Goal: Information Seeking & Learning: Learn about a topic

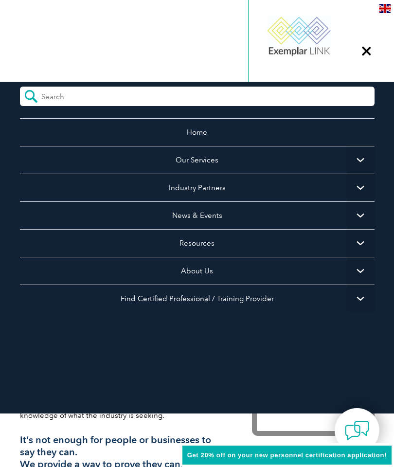
click at [359, 302] on span "▼" at bounding box center [361, 299] width 28 height 28
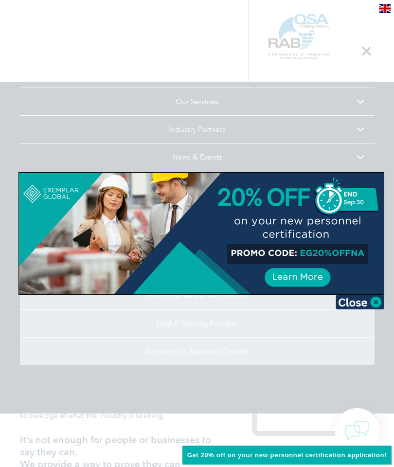
scroll to position [58, 0]
click at [371, 306] on img at bounding box center [360, 302] width 49 height 15
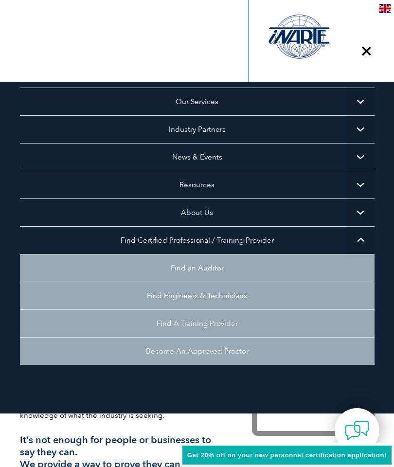
click at [337, 321] on link "Find A Training Provider" at bounding box center [197, 324] width 355 height 28
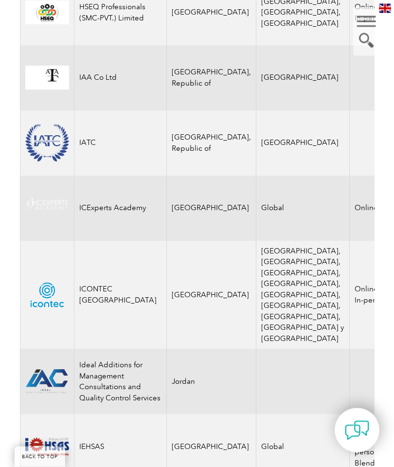
scroll to position [7454, 0]
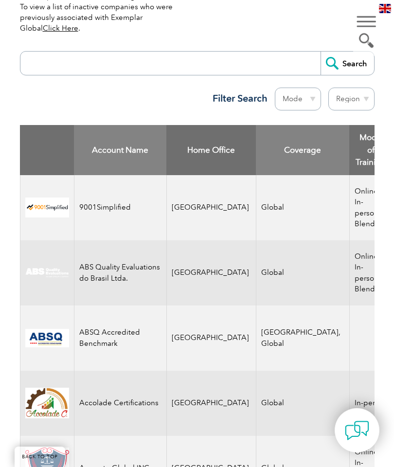
scroll to position [380, 0]
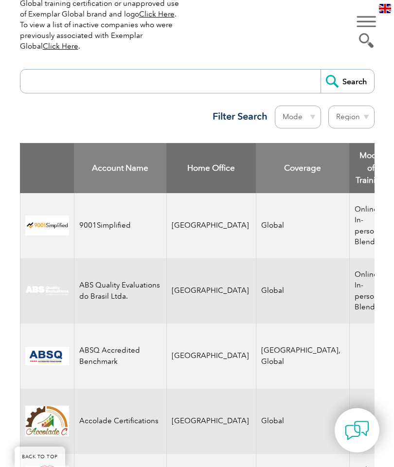
click at [352, 119] on select "Region Australia Bahrain Bangladesh Brazil Canada Colombia Dominican Republic E…" at bounding box center [352, 117] width 46 height 23
select select "[GEOGRAPHIC_DATA]"
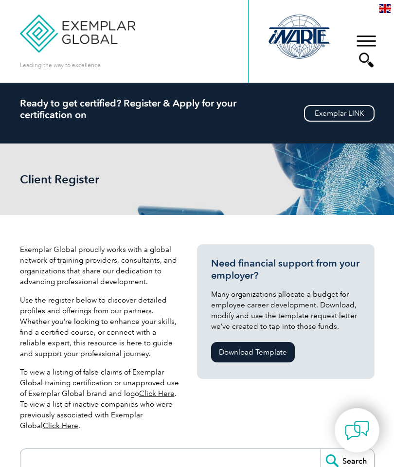
select select "[GEOGRAPHIC_DATA]"
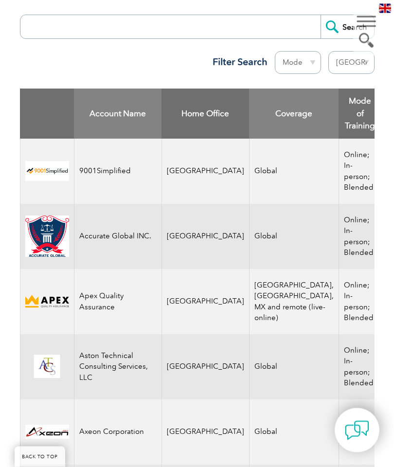
scroll to position [434, 0]
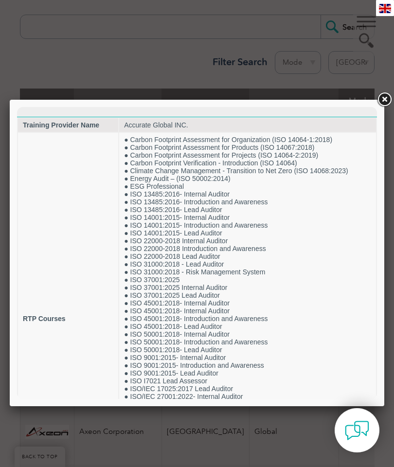
scroll to position [0, 0]
click at [387, 99] on link at bounding box center [385, 100] width 18 height 18
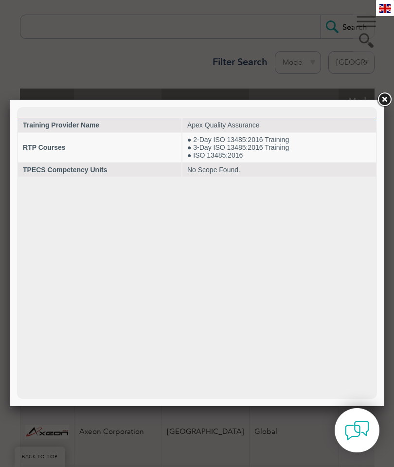
click at [388, 100] on link at bounding box center [385, 100] width 18 height 18
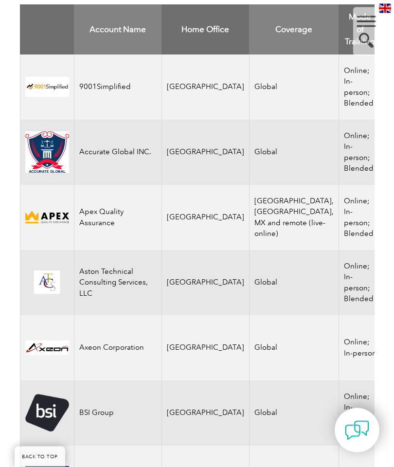
scroll to position [527, 0]
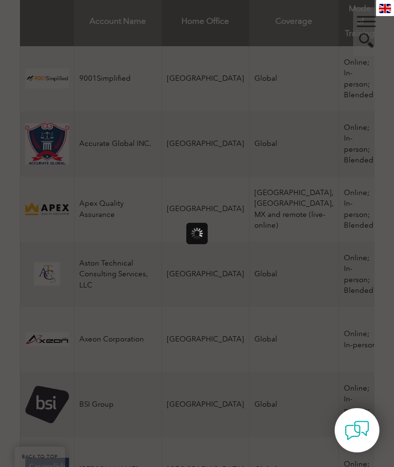
scroll to position [0, 0]
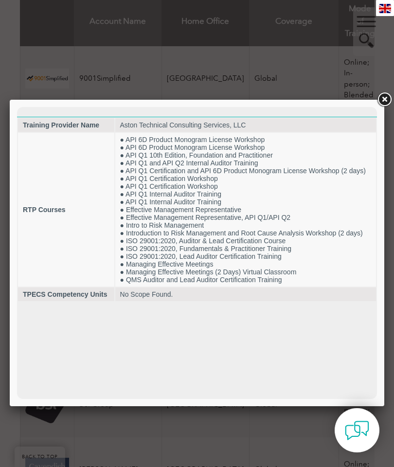
click at [388, 99] on link at bounding box center [385, 100] width 18 height 18
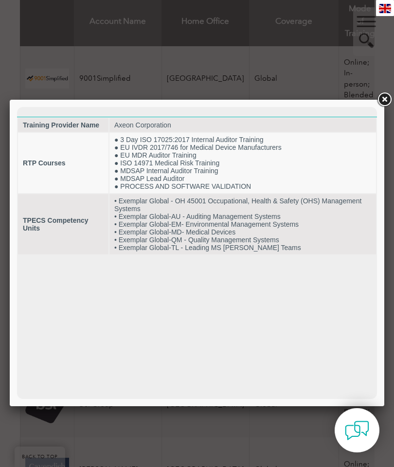
click at [386, 105] on link at bounding box center [385, 100] width 18 height 18
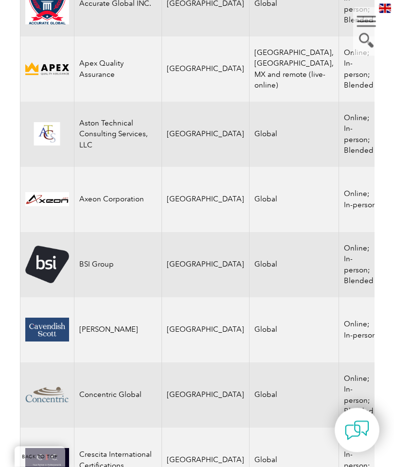
scroll to position [665, 0]
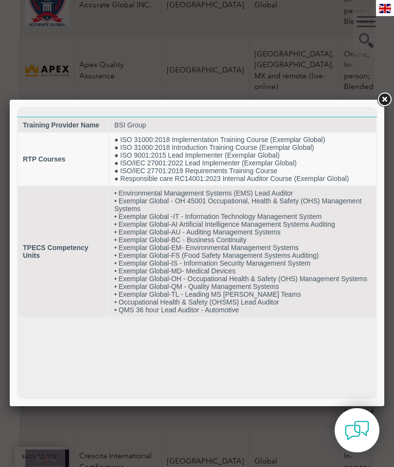
scroll to position [653, 0]
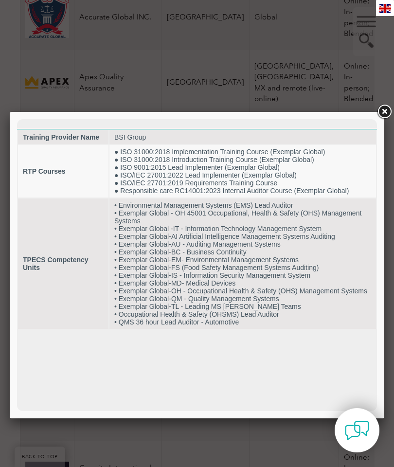
click at [346, 330] on html "Training Provider Name BSI Group RTP Courses ● ISO 31000:2018 Implementation Tr…" at bounding box center [197, 224] width 360 height 211
click at [379, 108] on link at bounding box center [385, 112] width 18 height 18
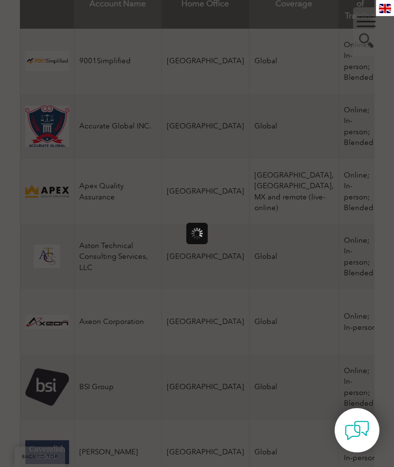
scroll to position [0, 0]
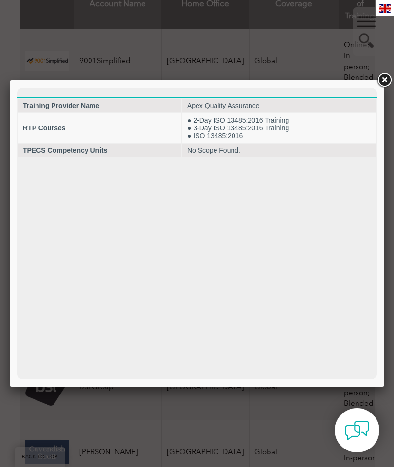
click at [383, 86] on link at bounding box center [385, 81] width 18 height 18
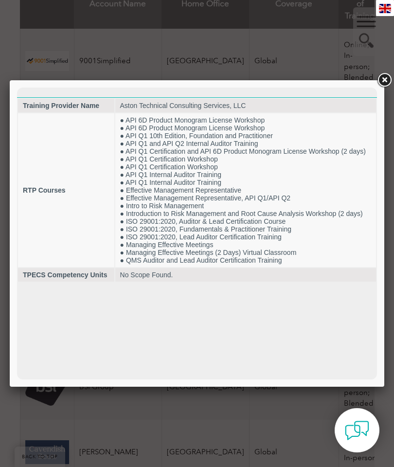
click at [392, 79] on link at bounding box center [385, 81] width 18 height 18
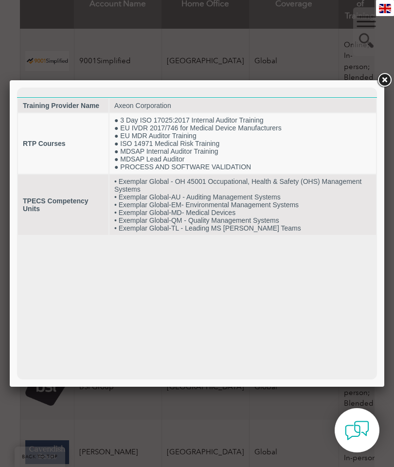
click at [380, 82] on link at bounding box center [385, 81] width 18 height 18
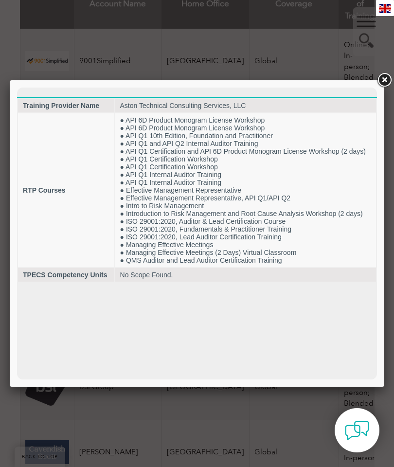
click at [388, 83] on link at bounding box center [385, 81] width 18 height 18
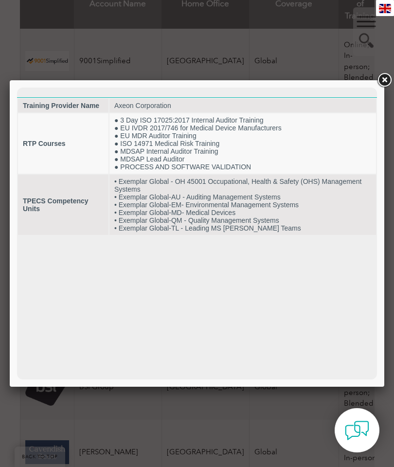
click at [381, 79] on link at bounding box center [385, 81] width 18 height 18
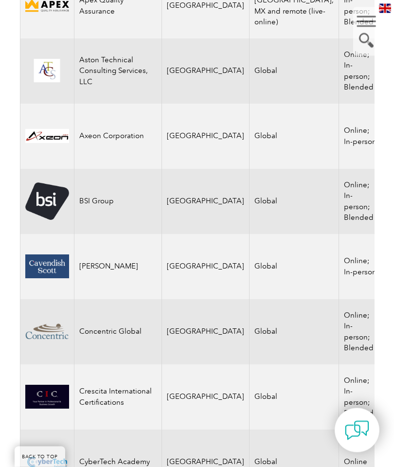
scroll to position [730, 0]
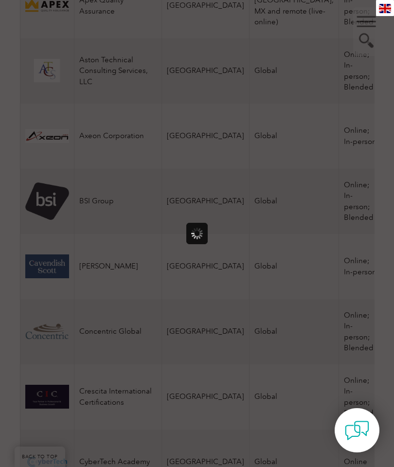
scroll to position [0, 0]
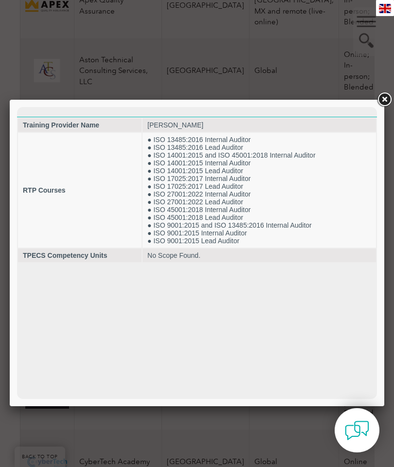
click at [387, 104] on link at bounding box center [385, 100] width 18 height 18
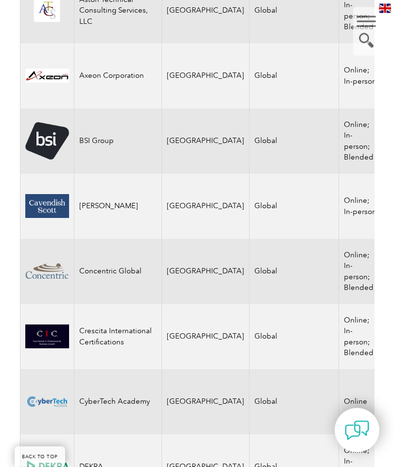
scroll to position [791, 0]
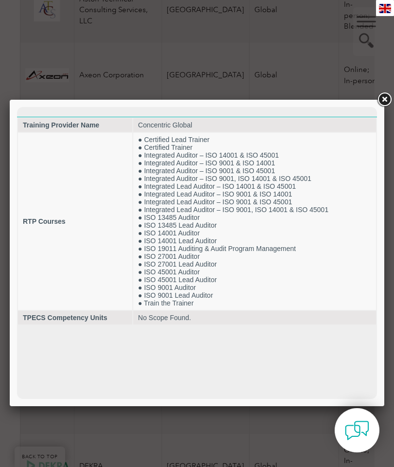
scroll to position [0, 0]
click at [382, 95] on link at bounding box center [385, 100] width 18 height 18
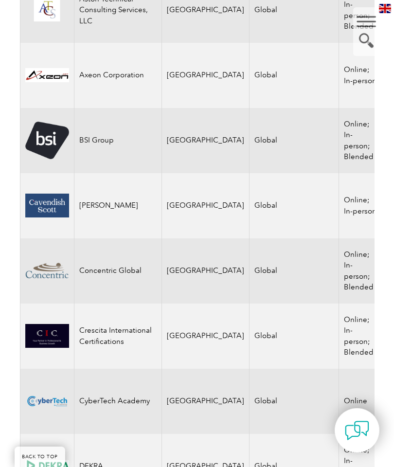
click at [40, 268] on img at bounding box center [47, 271] width 44 height 24
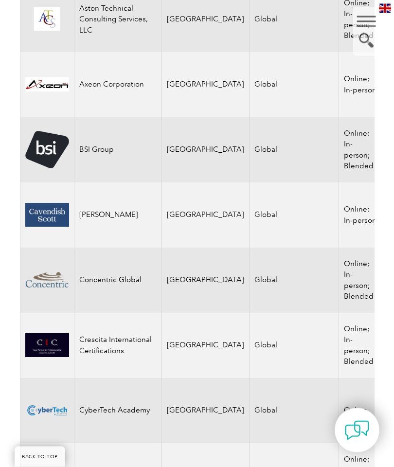
scroll to position [782, 0]
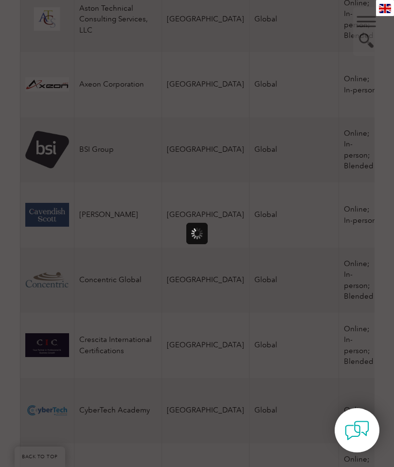
scroll to position [0, 0]
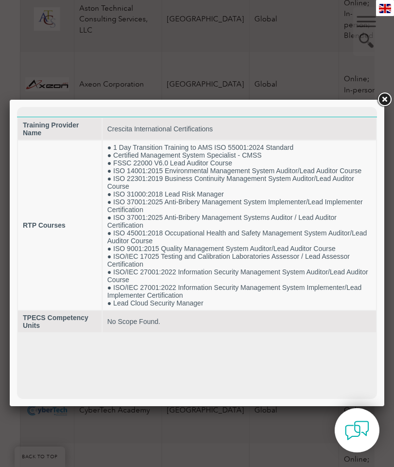
click at [382, 91] on link at bounding box center [385, 100] width 18 height 18
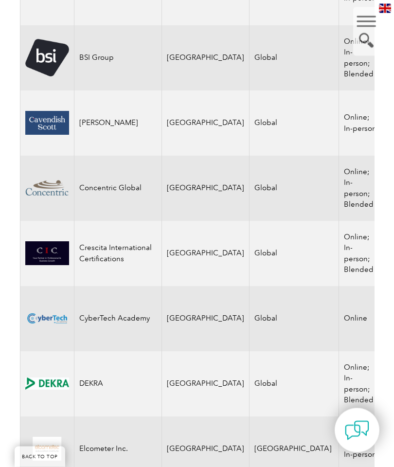
scroll to position [874, 0]
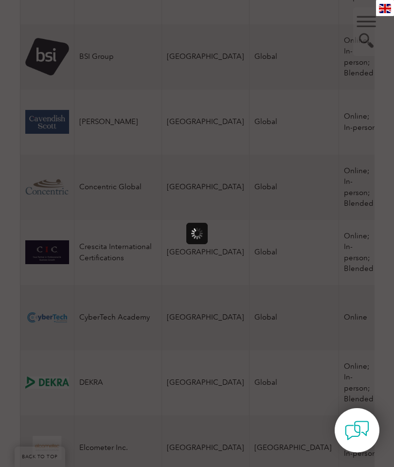
scroll to position [0, 0]
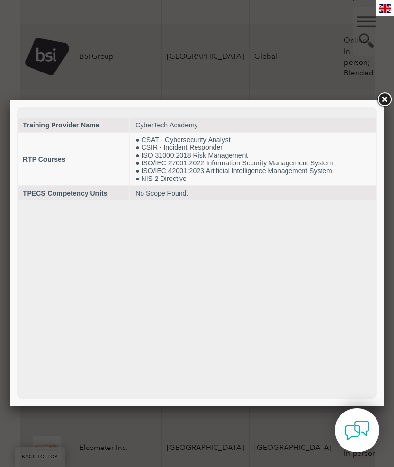
click at [388, 98] on link at bounding box center [385, 100] width 18 height 18
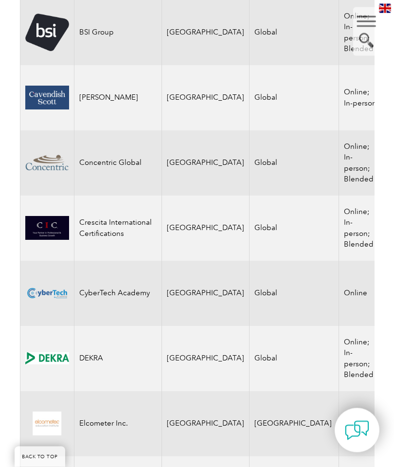
scroll to position [940, 0]
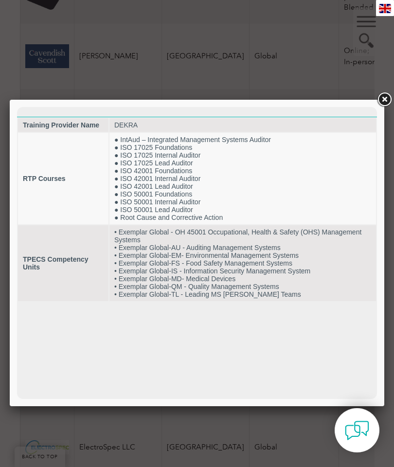
scroll to position [0, 0]
click at [380, 96] on link at bounding box center [385, 100] width 18 height 18
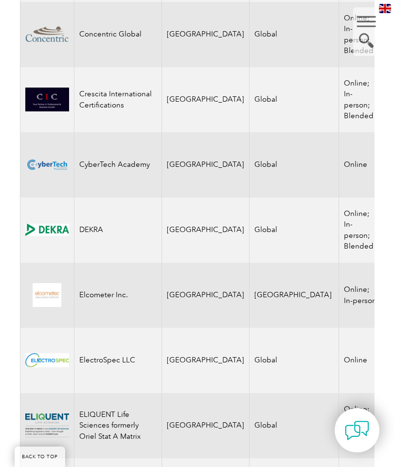
scroll to position [1028, 0]
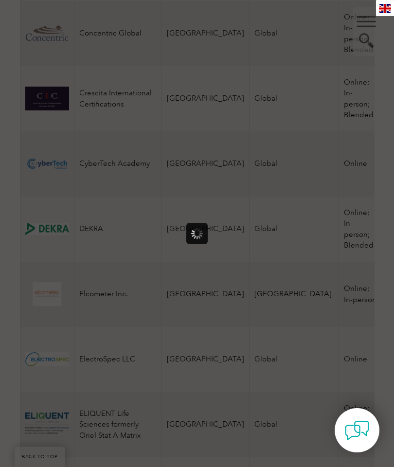
scroll to position [0, 0]
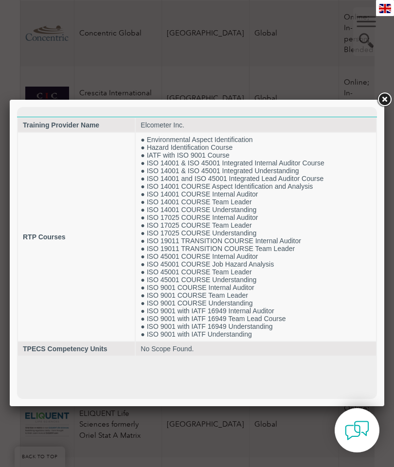
click at [380, 99] on link at bounding box center [385, 100] width 18 height 18
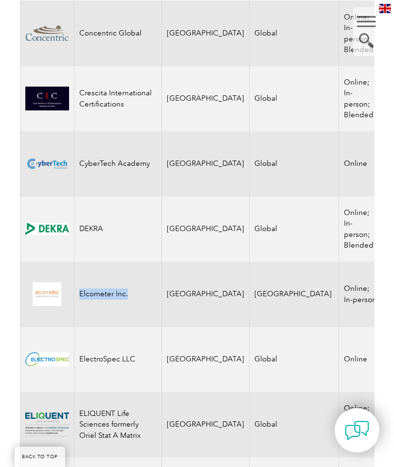
copy td "Elcometer Inc."
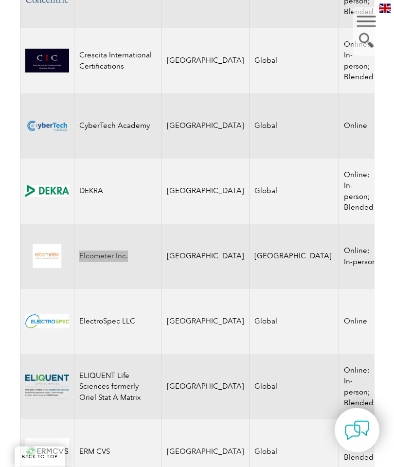
scroll to position [1067, 0]
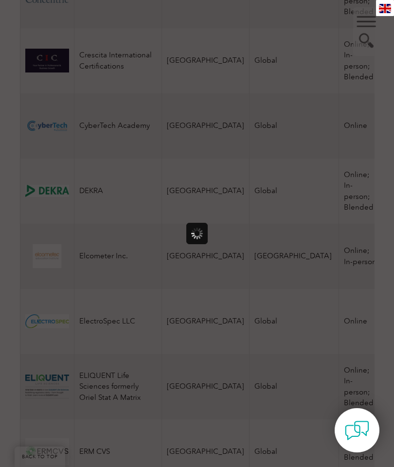
scroll to position [0, 0]
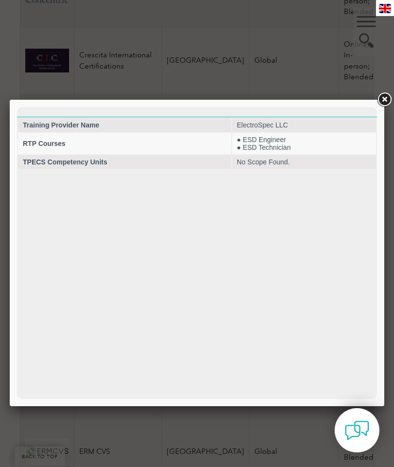
click at [376, 100] on link at bounding box center [385, 100] width 18 height 18
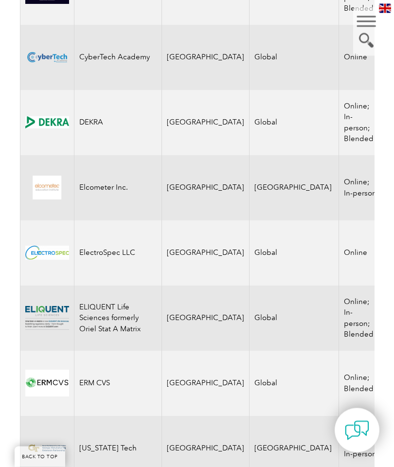
scroll to position [1135, 0]
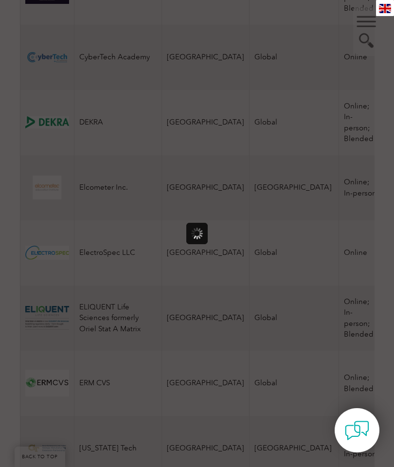
scroll to position [0, 0]
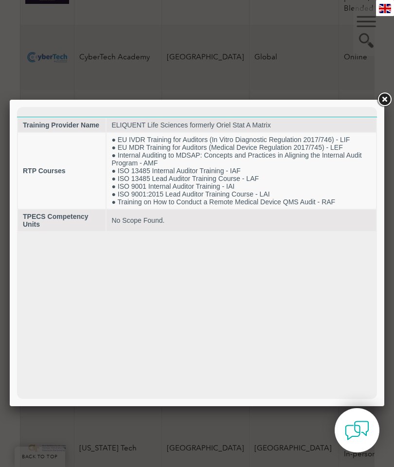
click at [388, 104] on link at bounding box center [385, 100] width 18 height 18
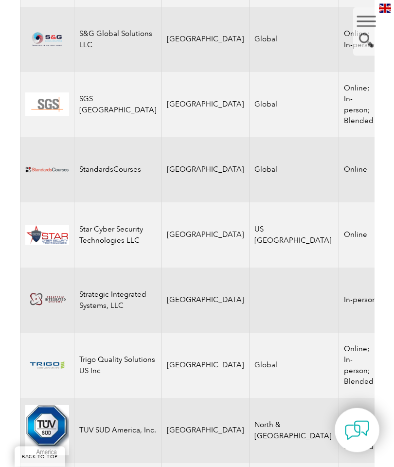
scroll to position [3488, 0]
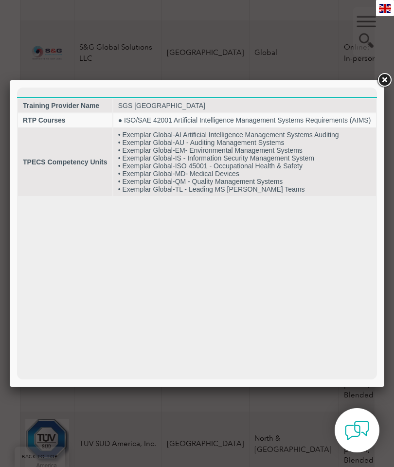
scroll to position [0, 0]
click at [386, 79] on link at bounding box center [385, 81] width 18 height 18
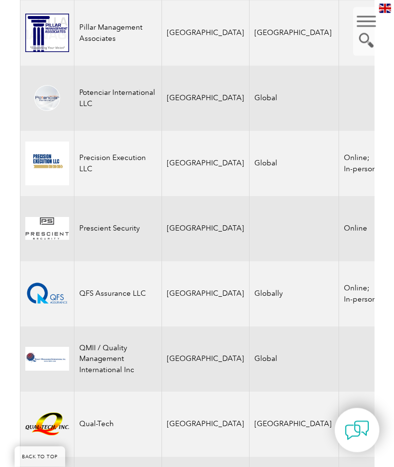
scroll to position [2699, 0]
